Goal: Transaction & Acquisition: Purchase product/service

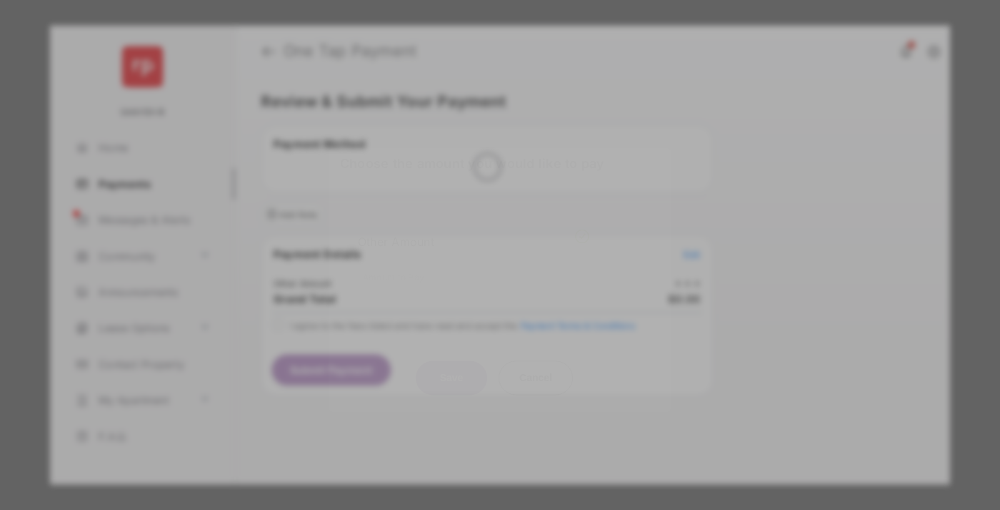
click at [474, 230] on div "Other Amount" at bounding box center [474, 241] width 232 height 24
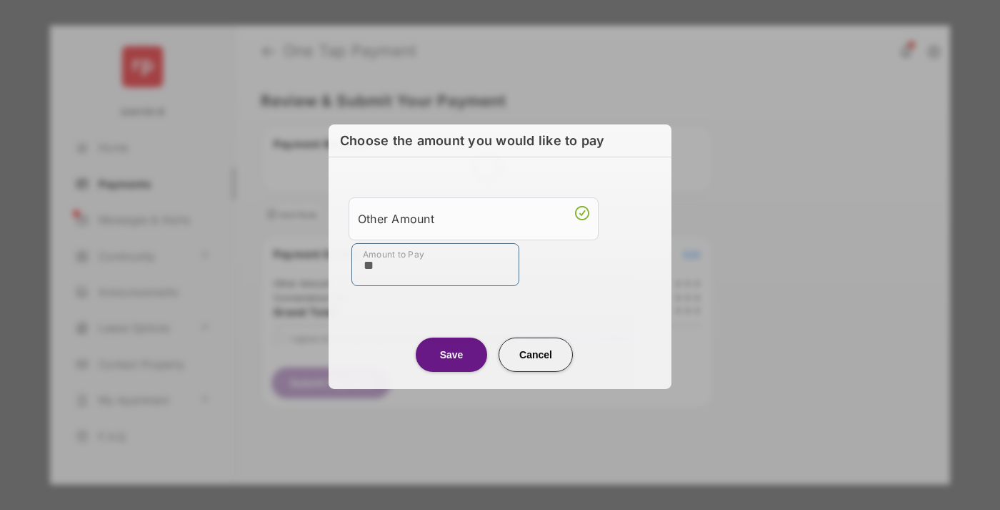
type input "**"
click at [452, 353] on button "Save" at bounding box center [451, 354] width 71 height 34
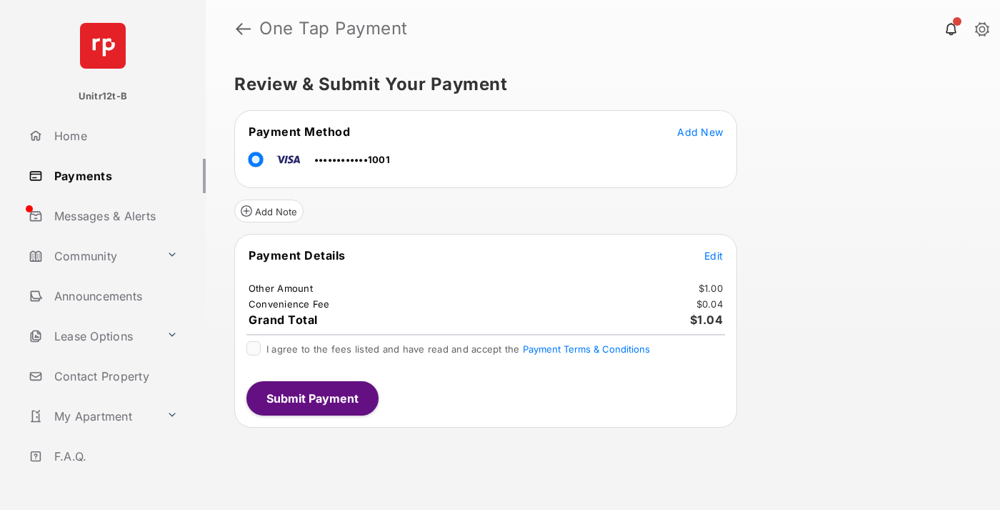
click at [714, 255] on span "Edit" at bounding box center [714, 255] width 19 height 12
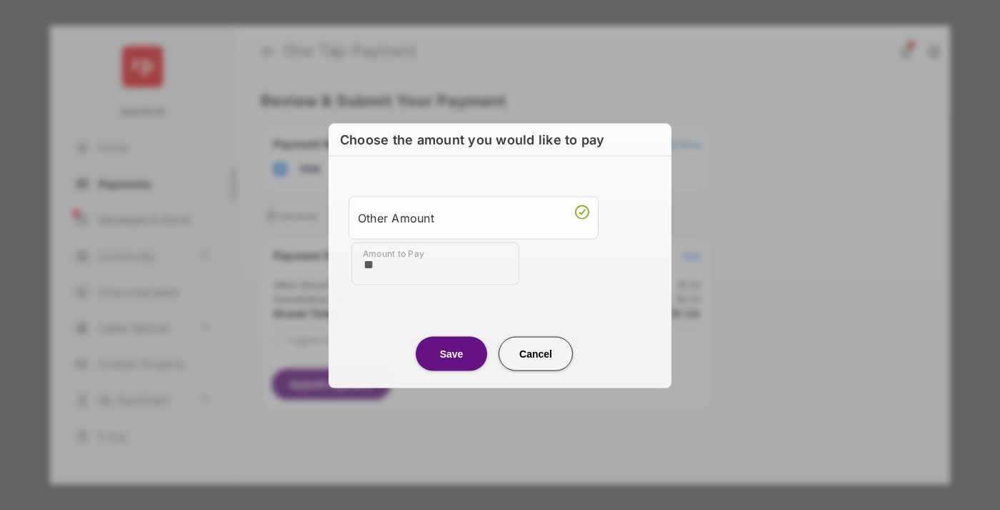
click at [452, 352] on button "Save" at bounding box center [451, 353] width 71 height 34
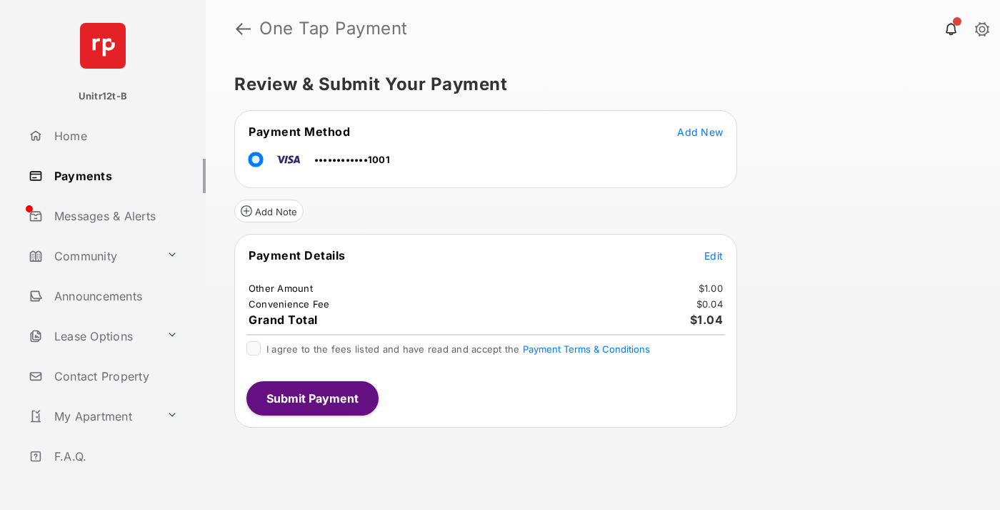
click at [312, 397] on button "Submit Payment" at bounding box center [313, 398] width 132 height 34
